Goal: Information Seeking & Learning: Learn about a topic

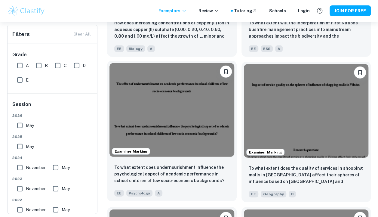
scroll to position [820, 0]
click at [171, 136] on img at bounding box center [171, 109] width 125 height 93
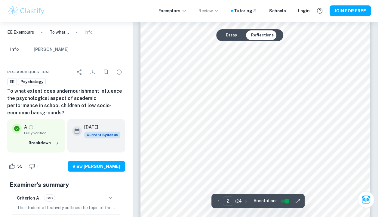
scroll to position [433, 0]
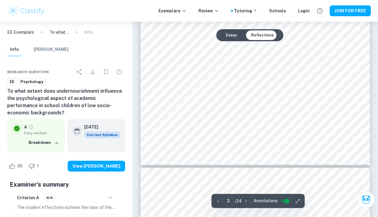
type input "4"
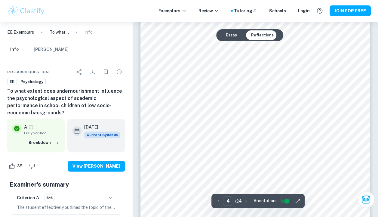
scroll to position [1175, 0]
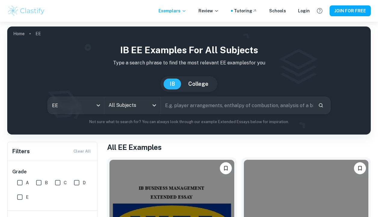
scroll to position [96, 0]
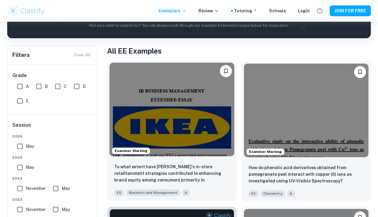
drag, startPoint x: 0, startPoint y: 0, endPoint x: 208, endPoint y: 129, distance: 245.0
click at [208, 129] on img at bounding box center [171, 108] width 125 height 93
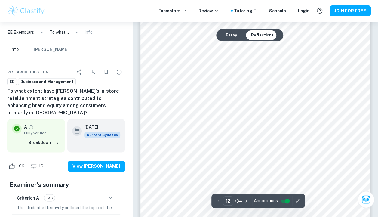
scroll to position [3780, 0]
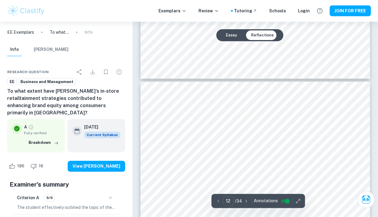
type input "11"
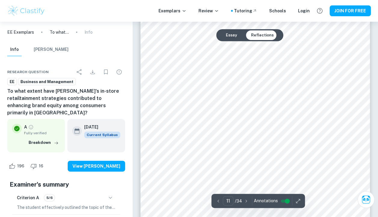
scroll to position [3446, 0]
